Goal: Download file/media

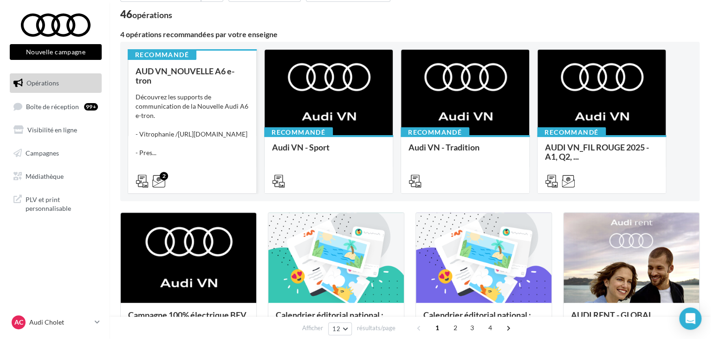
scroll to position [186, 0]
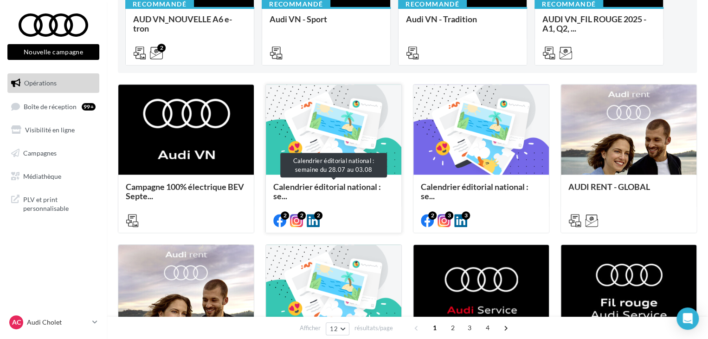
click at [353, 190] on span "Calendrier éditorial national : se..." at bounding box center [327, 191] width 108 height 19
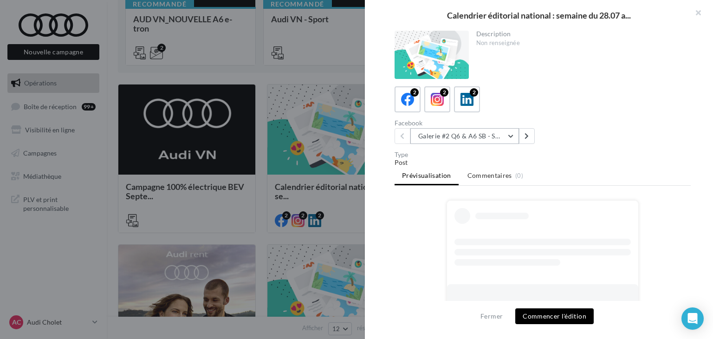
click at [453, 132] on button "Galerie #2 Q6 & A6 SB - Shooting NV" at bounding box center [464, 136] width 109 height 16
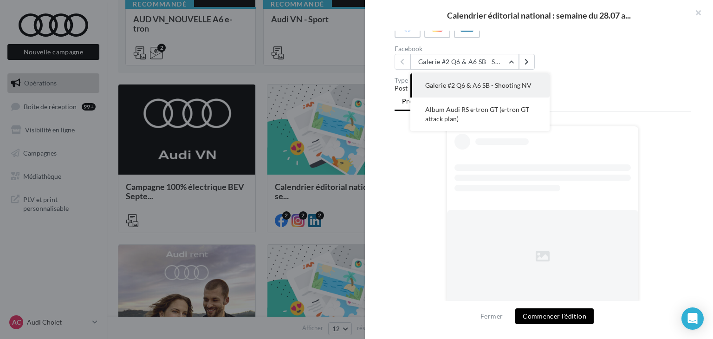
click at [622, 96] on ul "Prévisualisation Commentaires (0)" at bounding box center [543, 102] width 296 height 19
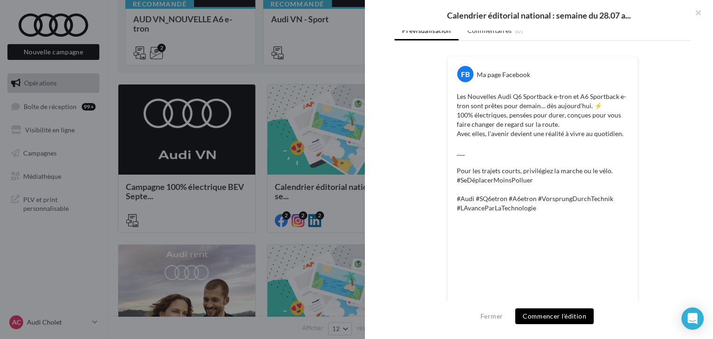
scroll to position [30, 0]
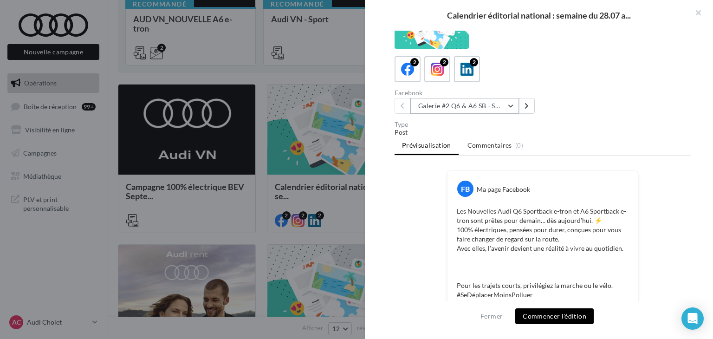
click at [470, 107] on button "Galerie #2 Q6 & A6 SB - Shooting NV" at bounding box center [464, 106] width 109 height 16
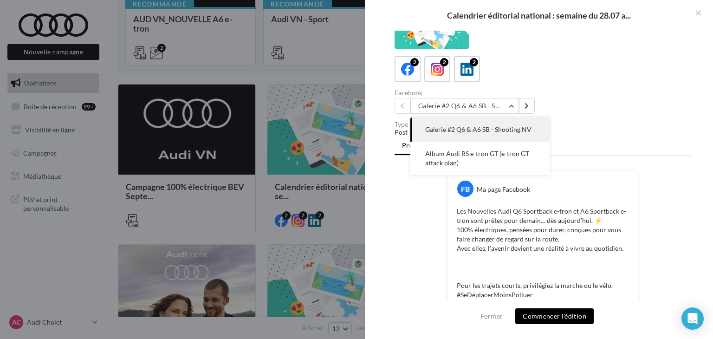
click at [335, 198] on div at bounding box center [356, 169] width 713 height 339
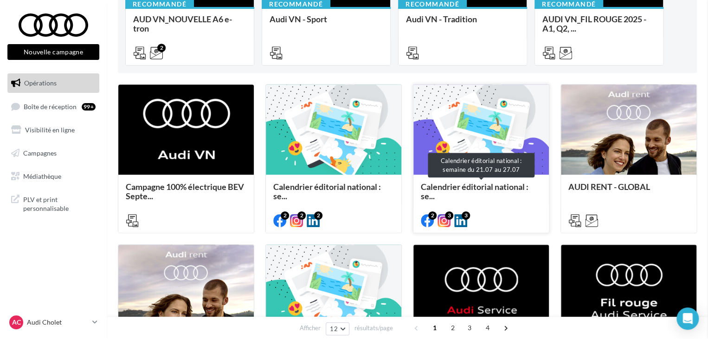
click at [444, 194] on span "Calendrier éditorial national : se..." at bounding box center [481, 191] width 121 height 19
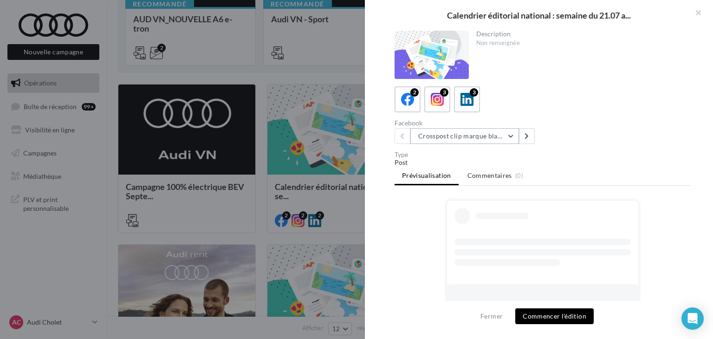
click at [484, 143] on button "Crosspost clip marque blanche Canal+ Sport" at bounding box center [464, 136] width 109 height 16
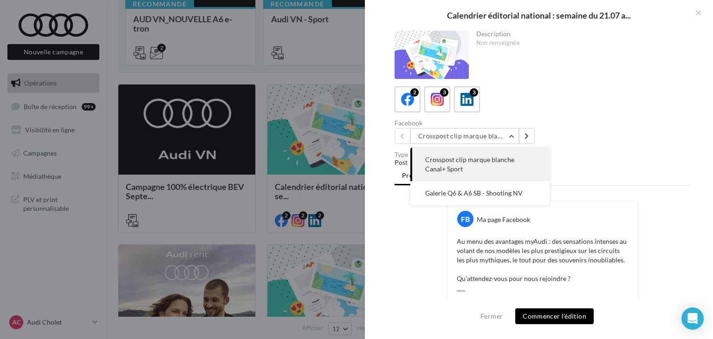
click at [600, 139] on div "Facebook Crosspost clip marque blanche Canal+ Sport Crosspost clip marque blanc…" at bounding box center [547, 132] width 304 height 24
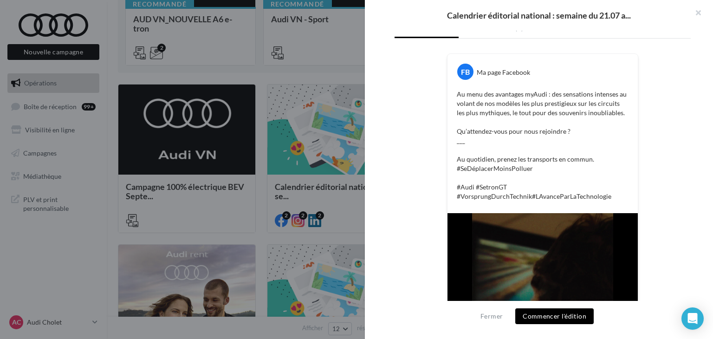
scroll to position [35, 0]
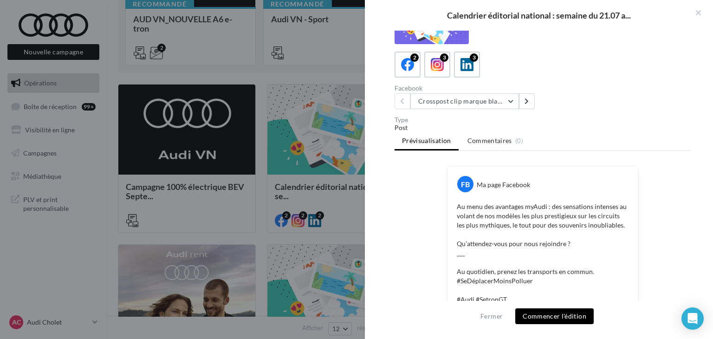
click at [474, 112] on div "Description Non renseignée 2 3 3 Facebook Crosspost clip marque blanche Canal+ …" at bounding box center [543, 170] width 356 height 279
click at [484, 108] on button "Crosspost clip marque blanche Canal+ Sport" at bounding box center [464, 101] width 109 height 16
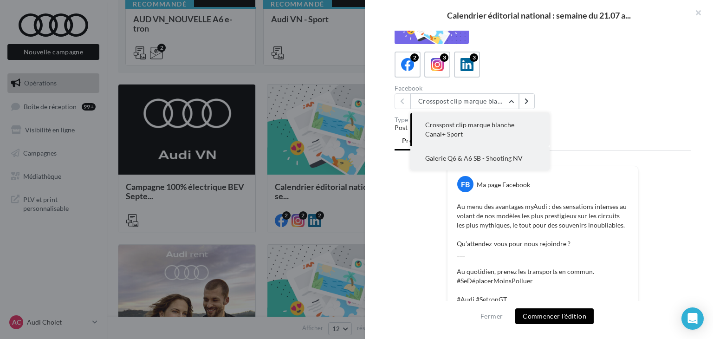
click at [483, 155] on span "Galerie Q6 & A6 SB - Shooting NV" at bounding box center [473, 158] width 97 height 8
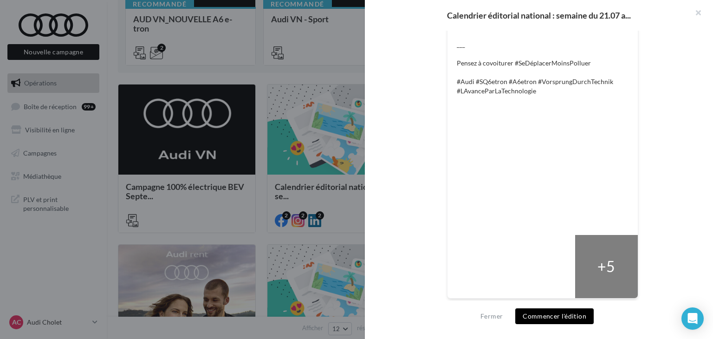
scroll to position [262, 0]
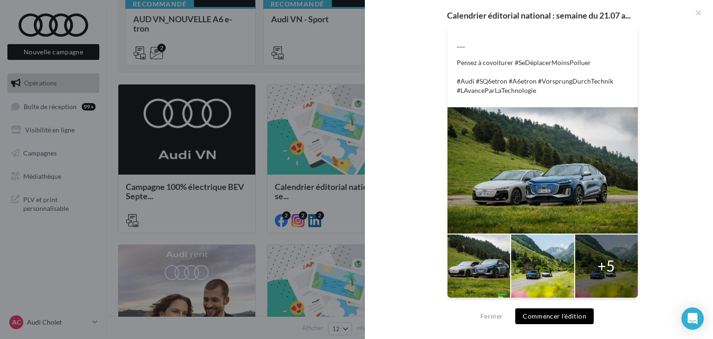
click at [348, 203] on div at bounding box center [356, 169] width 713 height 339
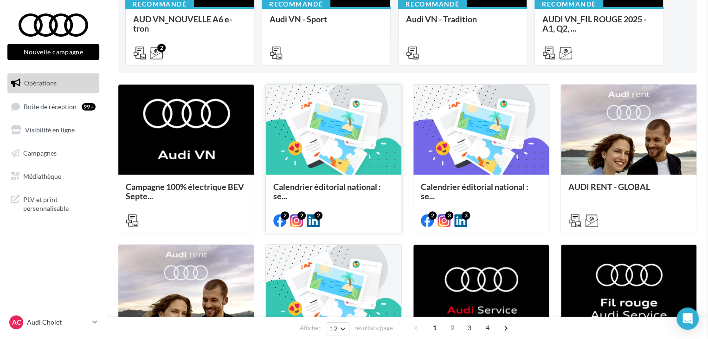
click at [349, 207] on div "2 2 2" at bounding box center [334, 220] width 136 height 26
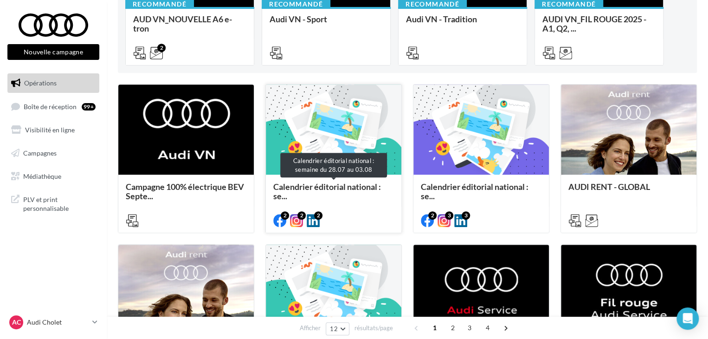
click at [340, 197] on span "Calendrier éditorial national : se..." at bounding box center [333, 191] width 121 height 19
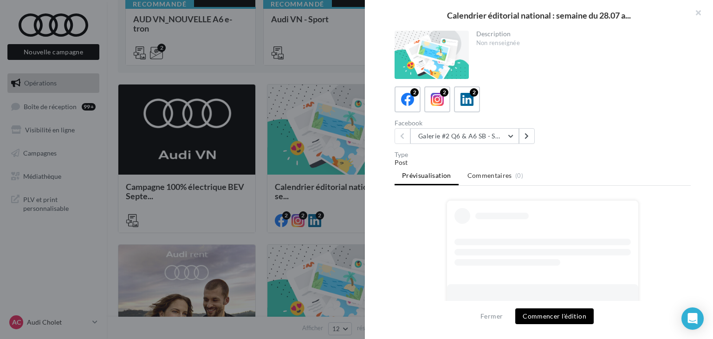
click at [461, 146] on div "Description Non renseignée 2 2 2 Facebook Galerie #2 Q6 & A6 SB - Shooting NV G…" at bounding box center [543, 170] width 356 height 279
click at [469, 135] on button "Galerie #2 Q6 & A6 SB - Shooting NV" at bounding box center [464, 136] width 109 height 16
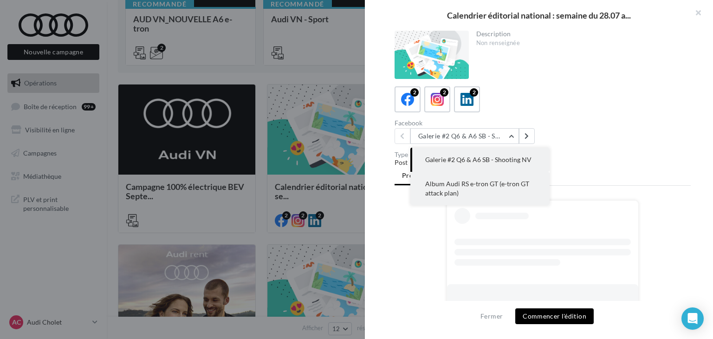
click at [478, 186] on span "Album Audi RS e-tron GT (e-tron GT attack plan)" at bounding box center [477, 188] width 104 height 17
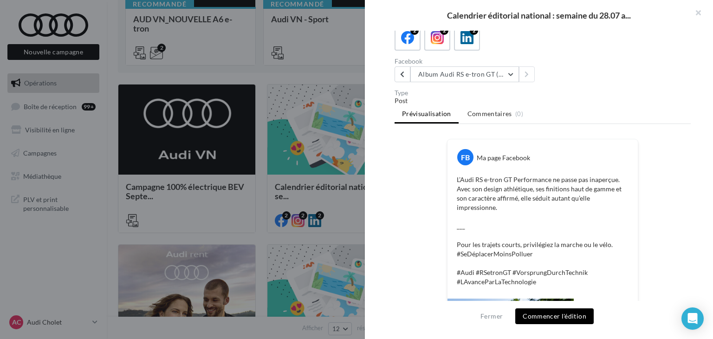
scroll to position [0, 0]
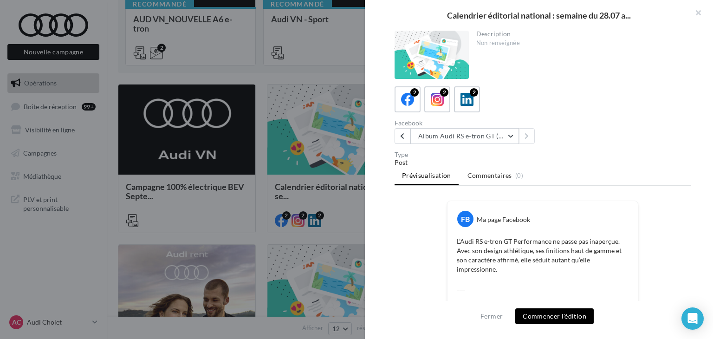
click at [386, 223] on div "Description Non renseignée 2 2 2 Facebook Album Audi RS e-tron GT (e-tron GT at…" at bounding box center [543, 170] width 356 height 279
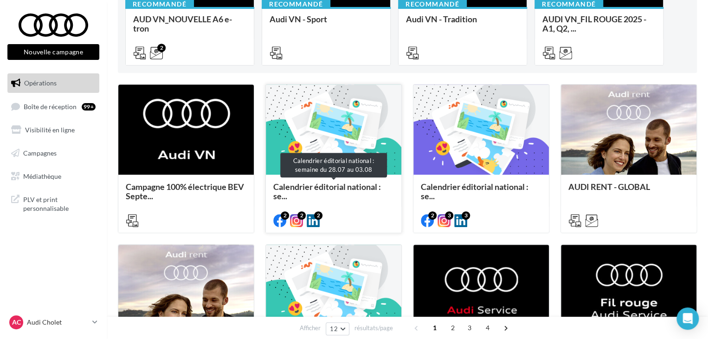
click at [351, 189] on span "Calendrier éditorial national : se..." at bounding box center [327, 191] width 108 height 19
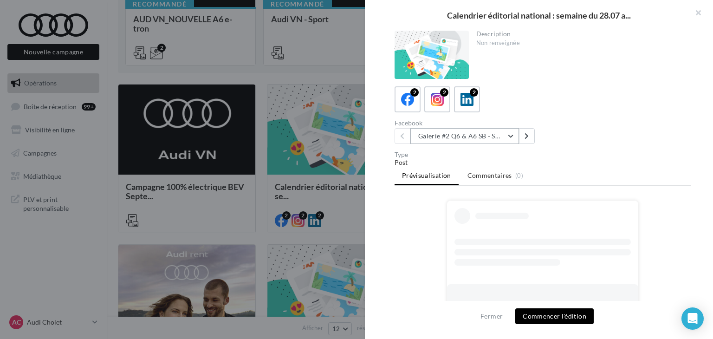
click at [462, 134] on button "Galerie #2 Q6 & A6 SB - Shooting NV" at bounding box center [464, 136] width 109 height 16
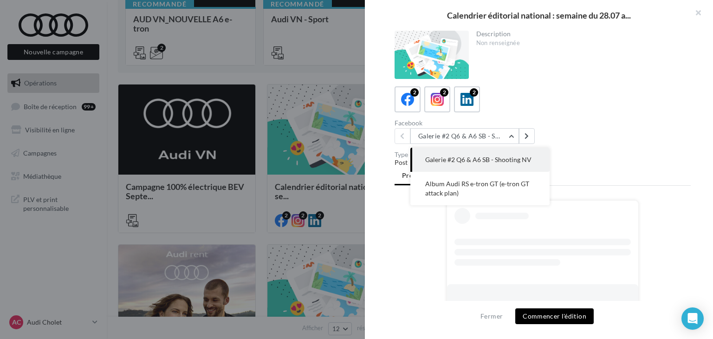
click at [587, 125] on div "Facebook Galerie #2 Q6 & A6 SB - Shooting NV Galerie #2 Q6 & A6 SB - Shooting N…" at bounding box center [547, 132] width 304 height 24
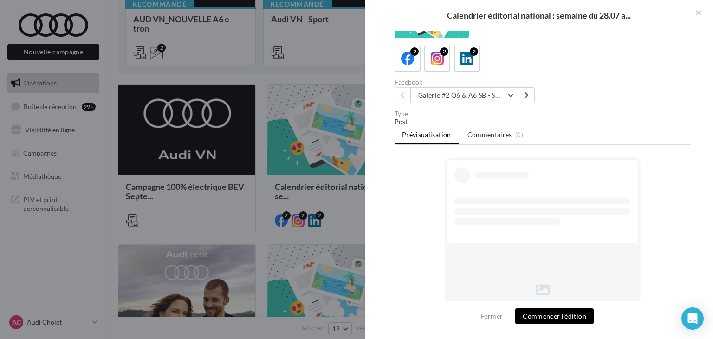
scroll to position [74, 0]
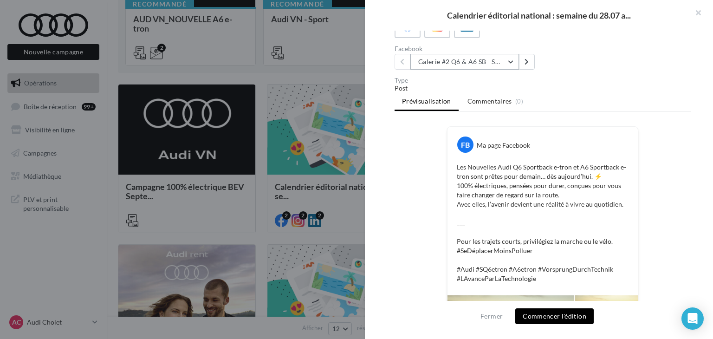
click at [497, 58] on button "Galerie #2 Q6 & A6 SB - Shooting NV" at bounding box center [464, 62] width 109 height 16
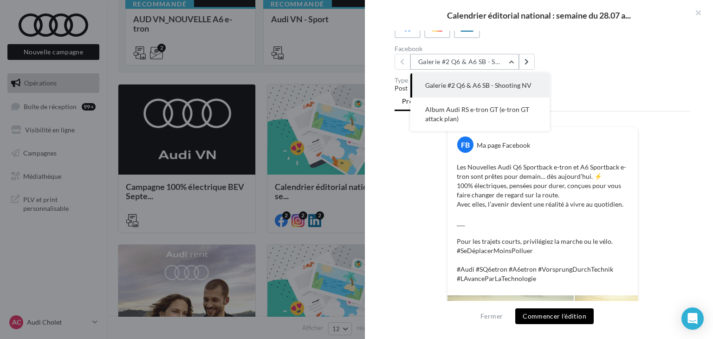
click at [497, 58] on button "Galerie #2 Q6 & A6 SB - Shooting NV" at bounding box center [464, 62] width 109 height 16
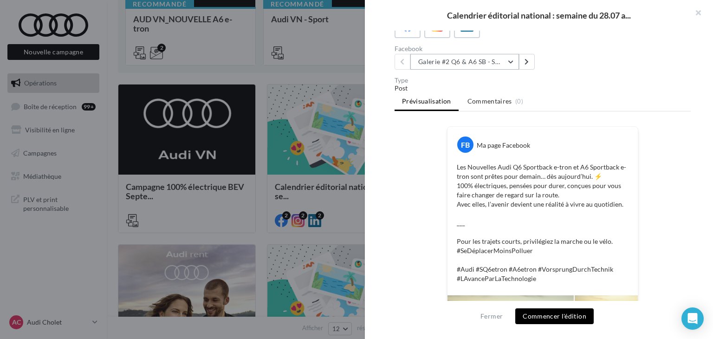
click at [462, 61] on button "Galerie #2 Q6 & A6 SB - Shooting NV" at bounding box center [464, 62] width 109 height 16
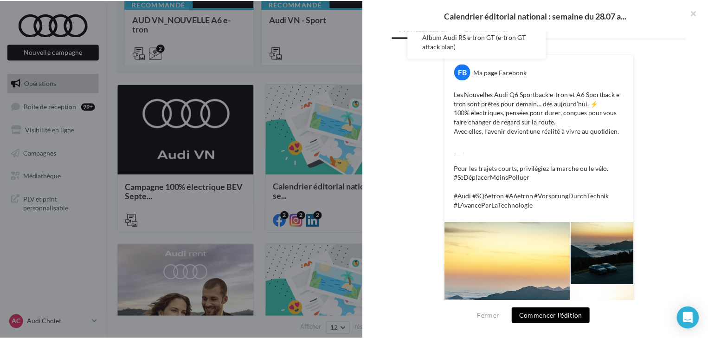
scroll to position [30, 0]
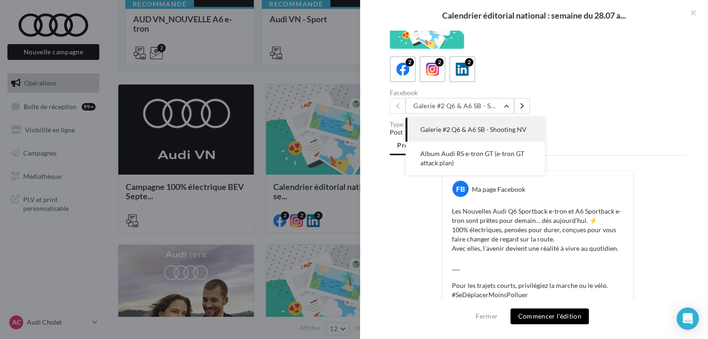
click at [104, 181] on div at bounding box center [354, 169] width 708 height 339
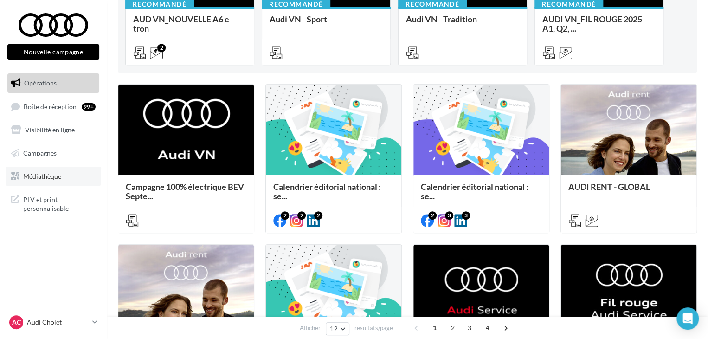
click at [45, 174] on span "Médiathèque" at bounding box center [42, 176] width 38 height 8
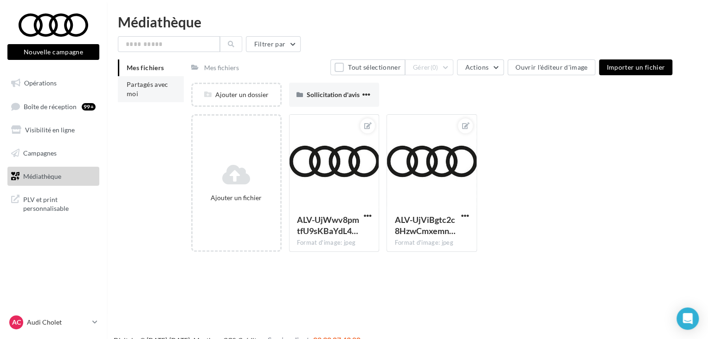
click at [140, 89] on li "Partagés avec moi" at bounding box center [151, 89] width 66 height 26
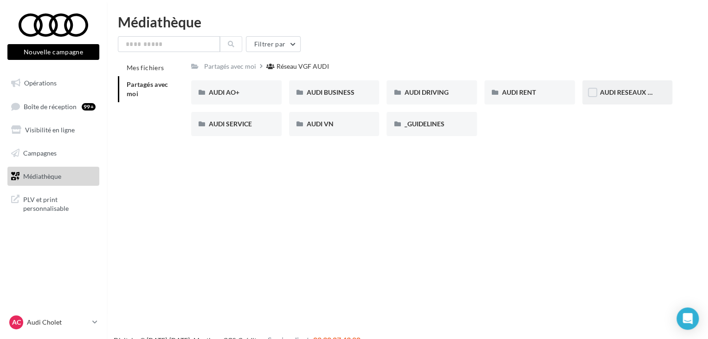
click at [618, 94] on span "AUDI RESEAUX SOCIAUX" at bounding box center [638, 92] width 77 height 8
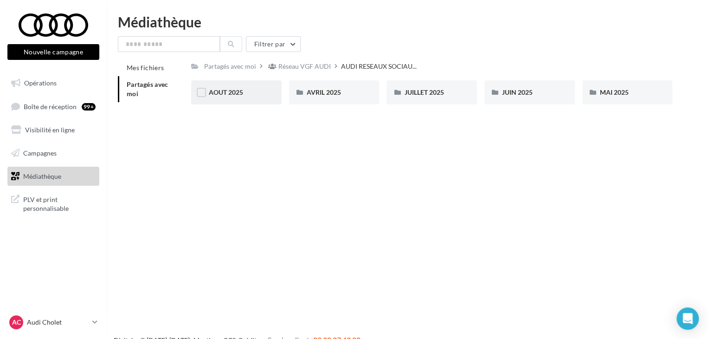
click at [247, 89] on div "AOUT 2025" at bounding box center [236, 92] width 55 height 9
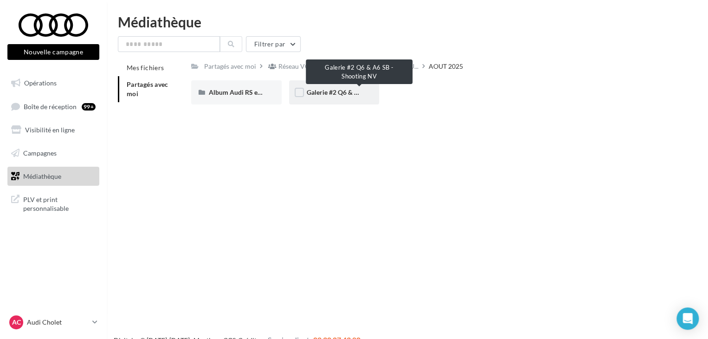
click at [336, 96] on span "Galerie #2 Q6 & A6 SB - Shooting NV" at bounding box center [360, 92] width 107 height 8
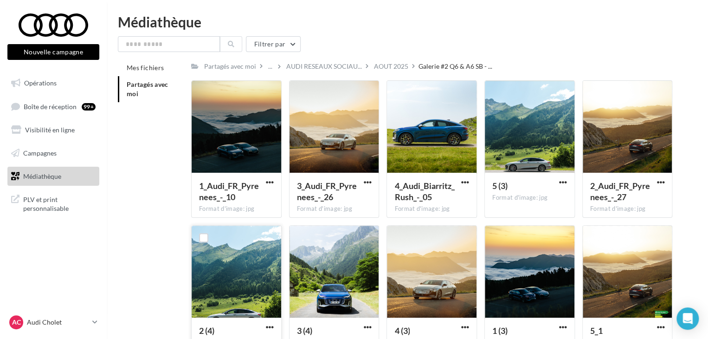
scroll to position [46, 0]
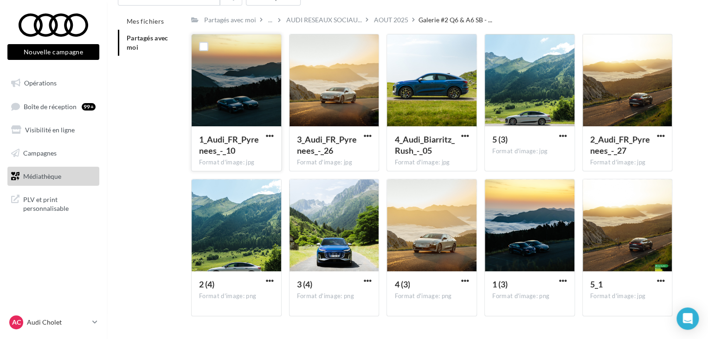
click at [264, 134] on button "button" at bounding box center [270, 136] width 12 height 9
click at [247, 162] on button "Télécharger" at bounding box center [229, 154] width 93 height 24
click at [369, 137] on span "button" at bounding box center [368, 136] width 8 height 8
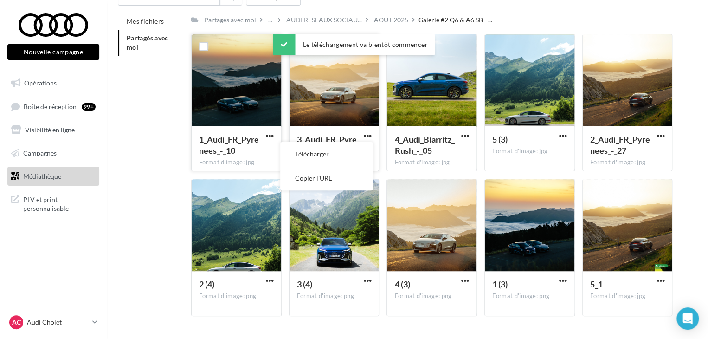
click at [369, 158] on button "Télécharger" at bounding box center [326, 154] width 93 height 24
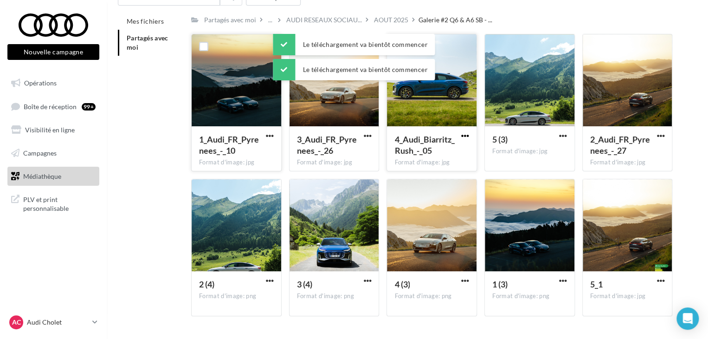
click at [467, 134] on span "button" at bounding box center [465, 136] width 8 height 8
click at [422, 155] on button "Télécharger" at bounding box center [424, 154] width 93 height 24
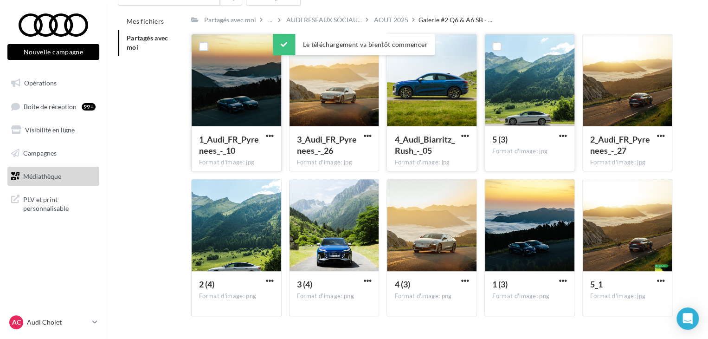
click at [555, 134] on div "5 (3)" at bounding box center [525, 140] width 64 height 13
click at [566, 136] on span "button" at bounding box center [563, 136] width 8 height 8
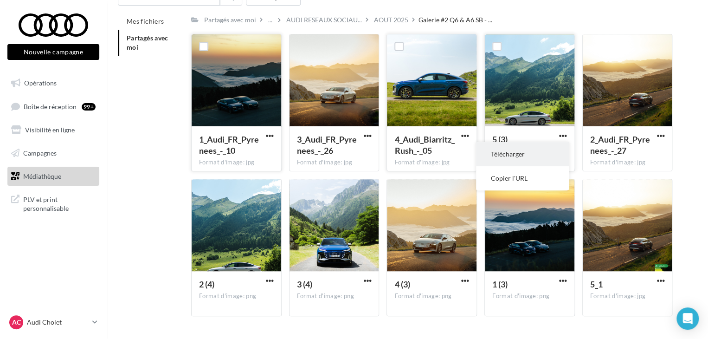
click at [556, 147] on button "Télécharger" at bounding box center [522, 154] width 93 height 24
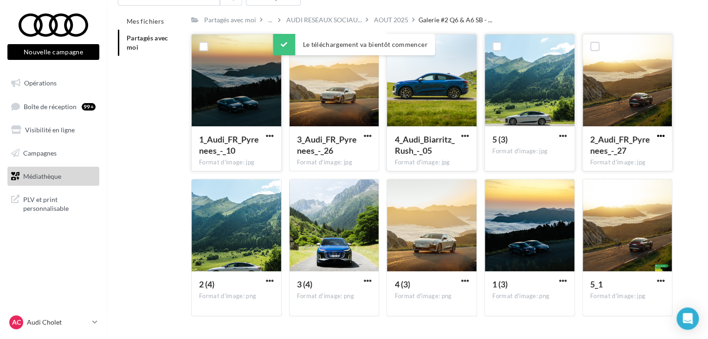
click at [661, 137] on span "button" at bounding box center [661, 136] width 8 height 8
click at [628, 155] on button "Télécharger" at bounding box center [620, 154] width 93 height 24
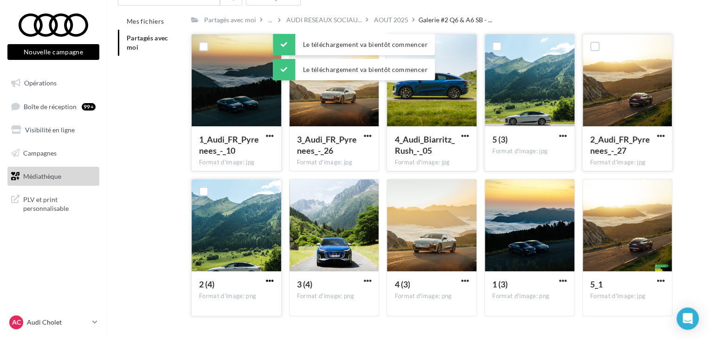
click at [267, 280] on span "button" at bounding box center [270, 281] width 8 height 8
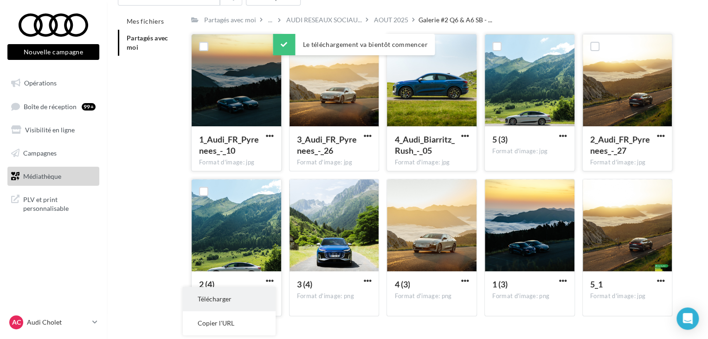
click at [261, 294] on button "Télécharger" at bounding box center [229, 299] width 93 height 24
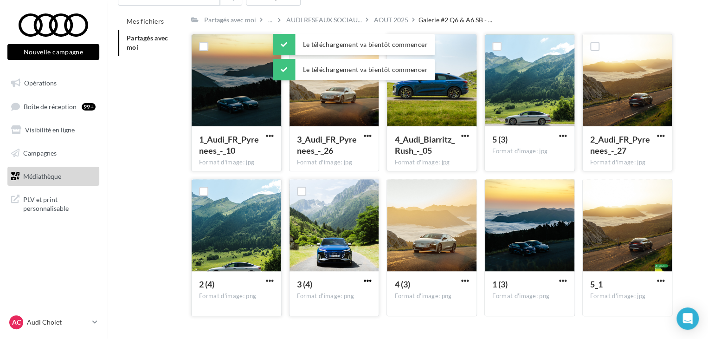
click at [365, 281] on span "button" at bounding box center [368, 281] width 8 height 8
click at [361, 296] on button "Télécharger" at bounding box center [326, 299] width 93 height 24
click at [465, 281] on span "button" at bounding box center [465, 281] width 8 height 8
click at [445, 297] on button "Télécharger" at bounding box center [424, 299] width 93 height 24
click at [559, 278] on span "button" at bounding box center [563, 281] width 8 height 8
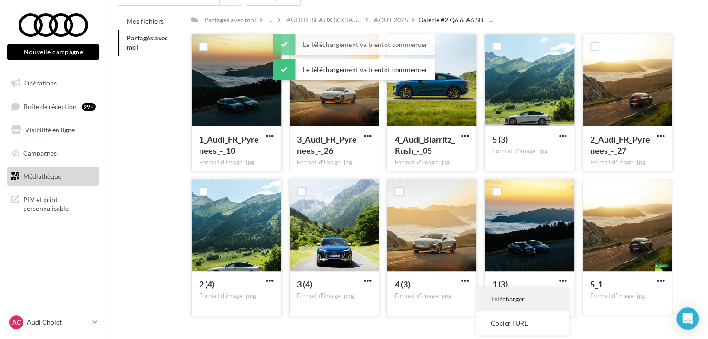
click at [495, 292] on button "Télécharger" at bounding box center [522, 299] width 93 height 24
click at [649, 275] on div "5_1 Format d'image: jpg" at bounding box center [628, 293] width 90 height 44
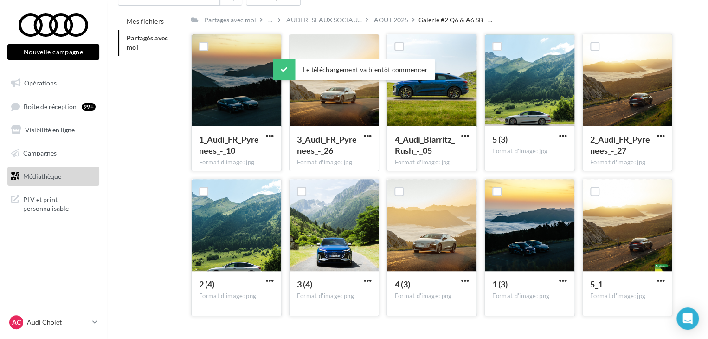
click at [656, 280] on button "button" at bounding box center [661, 281] width 12 height 9
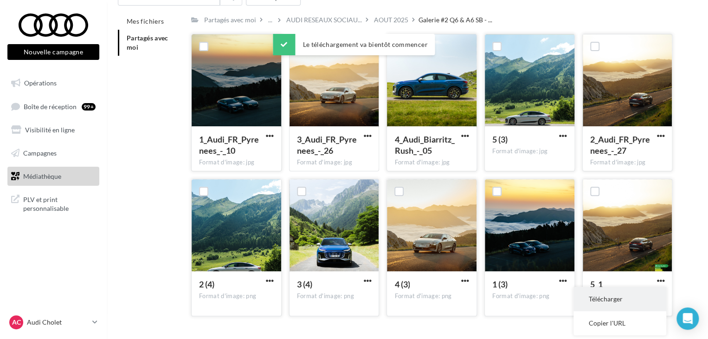
click at [628, 297] on button "Télécharger" at bounding box center [620, 299] width 93 height 24
click at [390, 19] on div "AOUT 2025" at bounding box center [391, 19] width 34 height 9
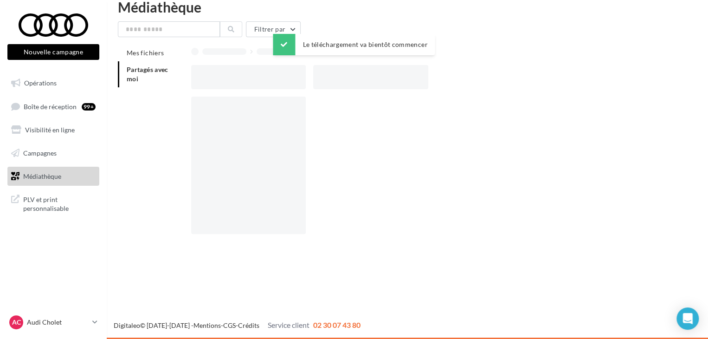
scroll to position [15, 0]
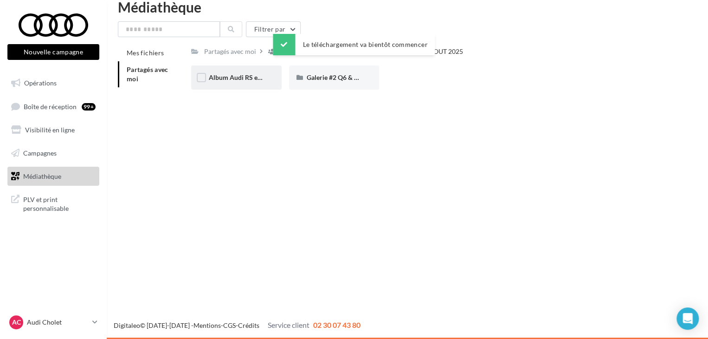
click at [243, 77] on span "Album Audi RS e-tron GT (e-tron GT attack plan)" at bounding box center [279, 77] width 140 height 8
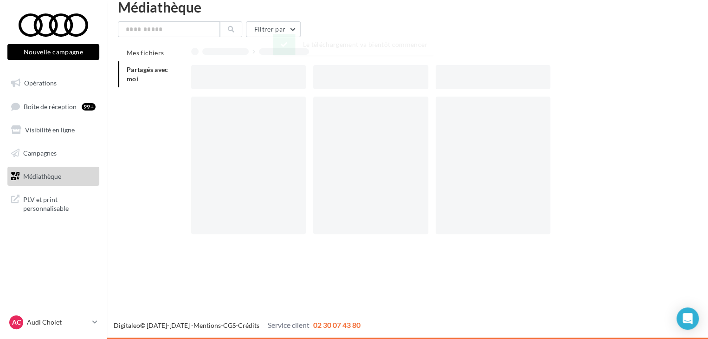
scroll to position [46, 0]
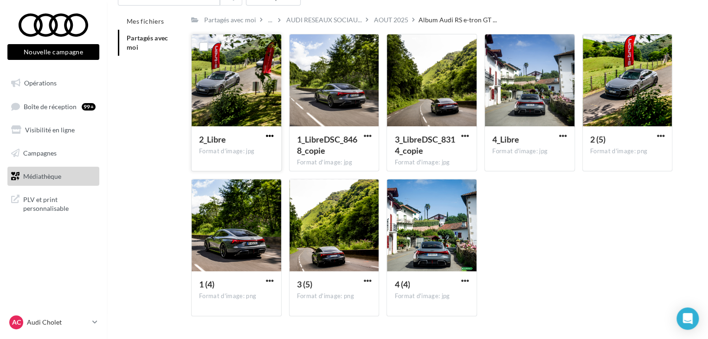
click at [269, 132] on span "button" at bounding box center [270, 136] width 8 height 8
click at [243, 146] on button "Télécharger" at bounding box center [229, 154] width 93 height 24
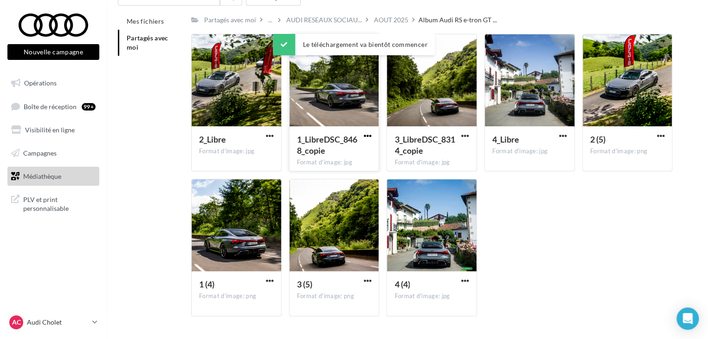
click at [366, 137] on span "button" at bounding box center [368, 136] width 8 height 8
click at [358, 157] on button "Télécharger" at bounding box center [326, 154] width 93 height 24
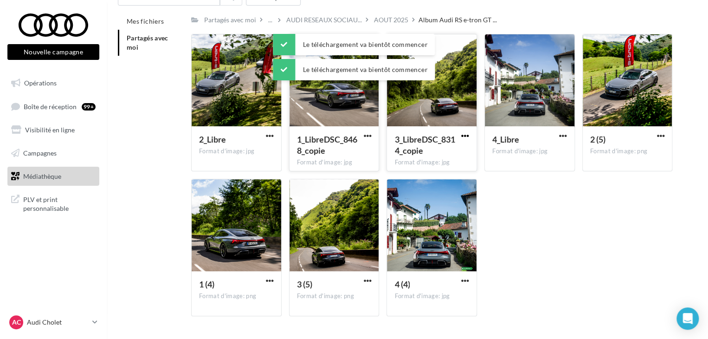
click at [467, 137] on span "button" at bounding box center [465, 136] width 8 height 8
click at [436, 158] on button "Télécharger" at bounding box center [424, 154] width 93 height 24
click at [560, 136] on span "button" at bounding box center [563, 136] width 8 height 8
click at [516, 159] on button "Télécharger" at bounding box center [522, 154] width 93 height 24
click at [659, 137] on span "button" at bounding box center [661, 136] width 8 height 8
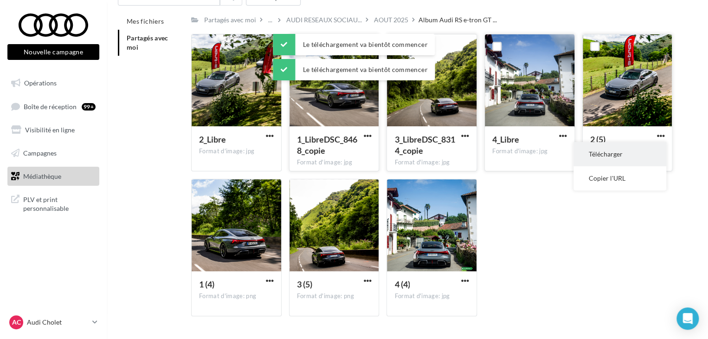
click at [652, 152] on button "Télécharger" at bounding box center [620, 154] width 93 height 24
click at [270, 281] on span "button" at bounding box center [270, 281] width 8 height 8
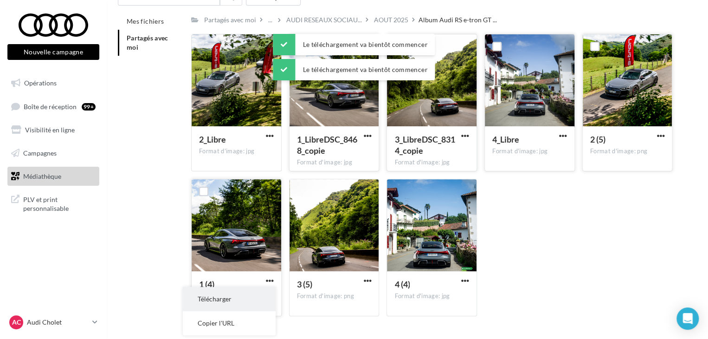
click at [268, 296] on button "Télécharger" at bounding box center [229, 299] width 93 height 24
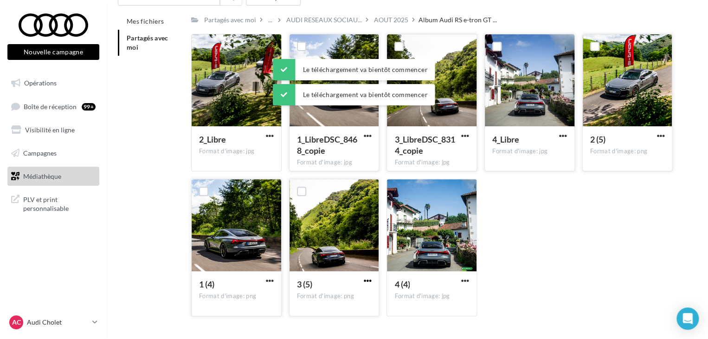
click at [369, 282] on span "button" at bounding box center [368, 281] width 8 height 8
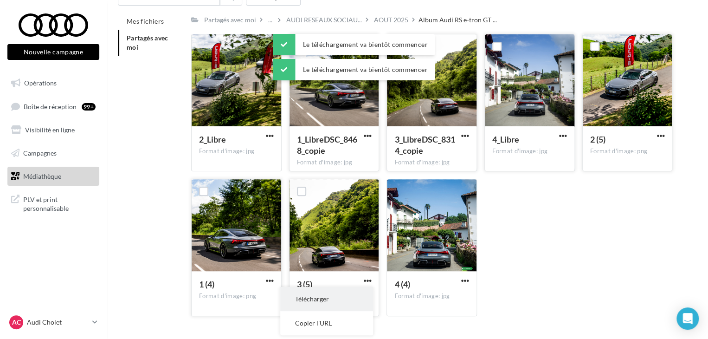
click at [362, 295] on button "Télécharger" at bounding box center [326, 299] width 93 height 24
click at [467, 279] on span "button" at bounding box center [465, 281] width 8 height 8
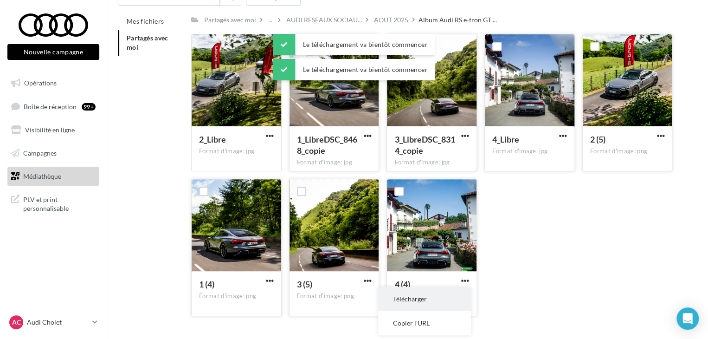
click at [447, 305] on button "Télécharger" at bounding box center [424, 299] width 93 height 24
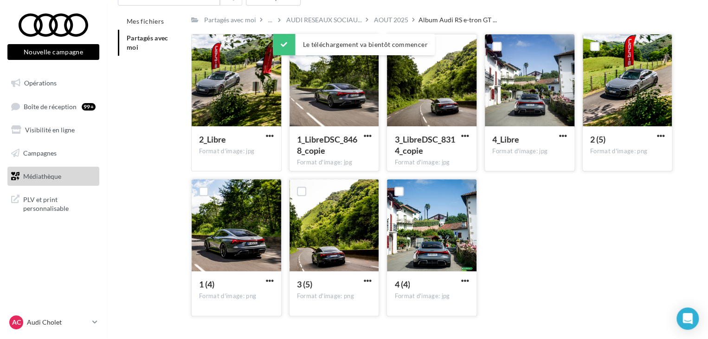
click at [566, 269] on div "2_Libre Format d'image: jpg 2_Libre 1_LibreDSC_8468_copie Format d'image: jpg 1…" at bounding box center [435, 179] width 489 height 290
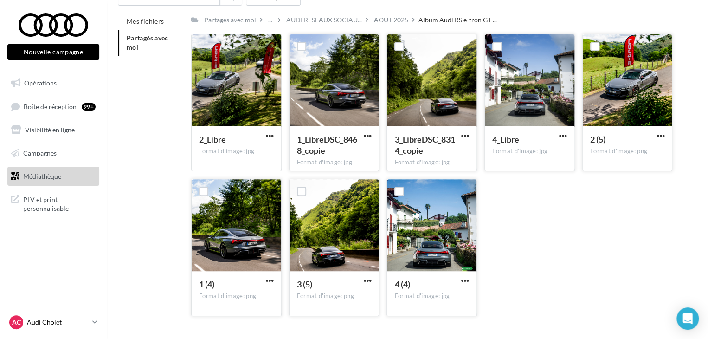
click at [94, 328] on link "AC Audi Cholet audi-saor-49300" at bounding box center [53, 322] width 92 height 18
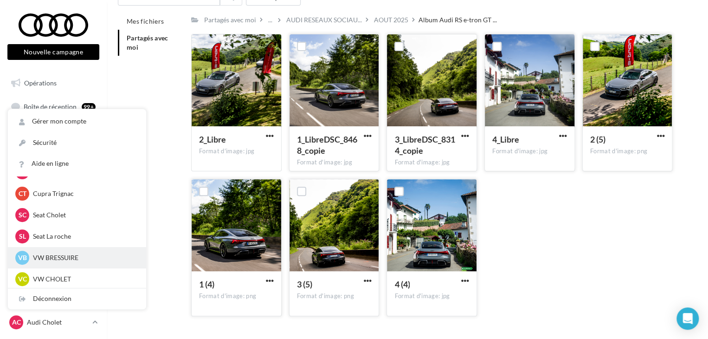
scroll to position [186, 0]
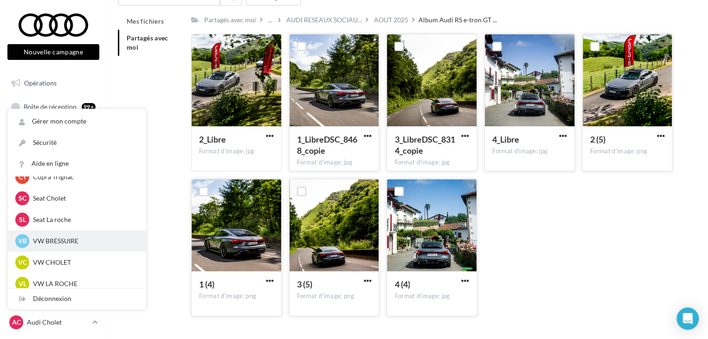
click at [61, 237] on p "VW BRESSUIRE" at bounding box center [84, 240] width 102 height 9
